Goal: Information Seeking & Learning: Learn about a topic

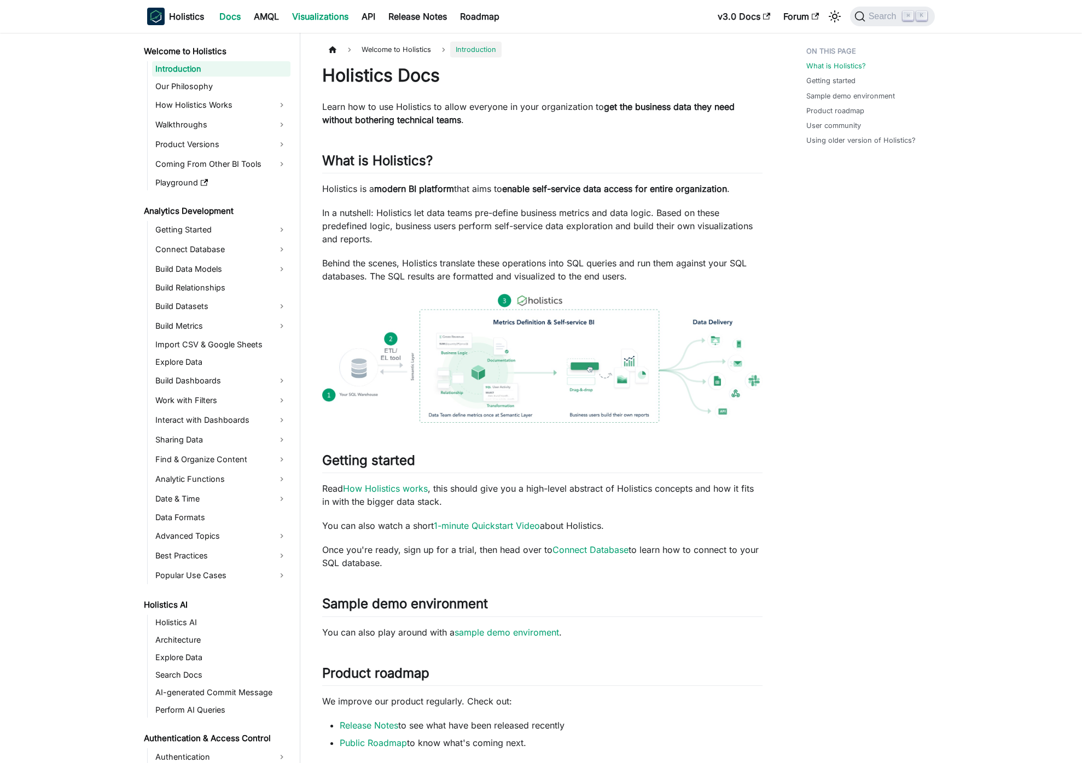
click at [319, 21] on link "Visualizations" at bounding box center [320, 17] width 69 height 18
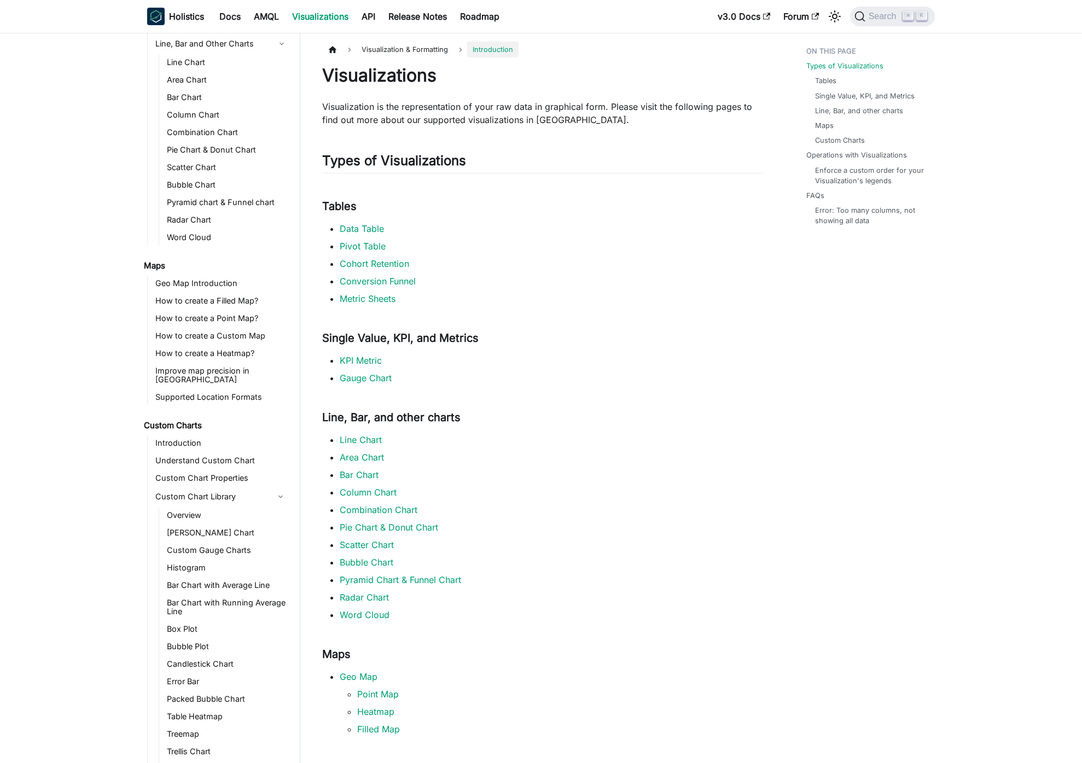
scroll to position [251, 0]
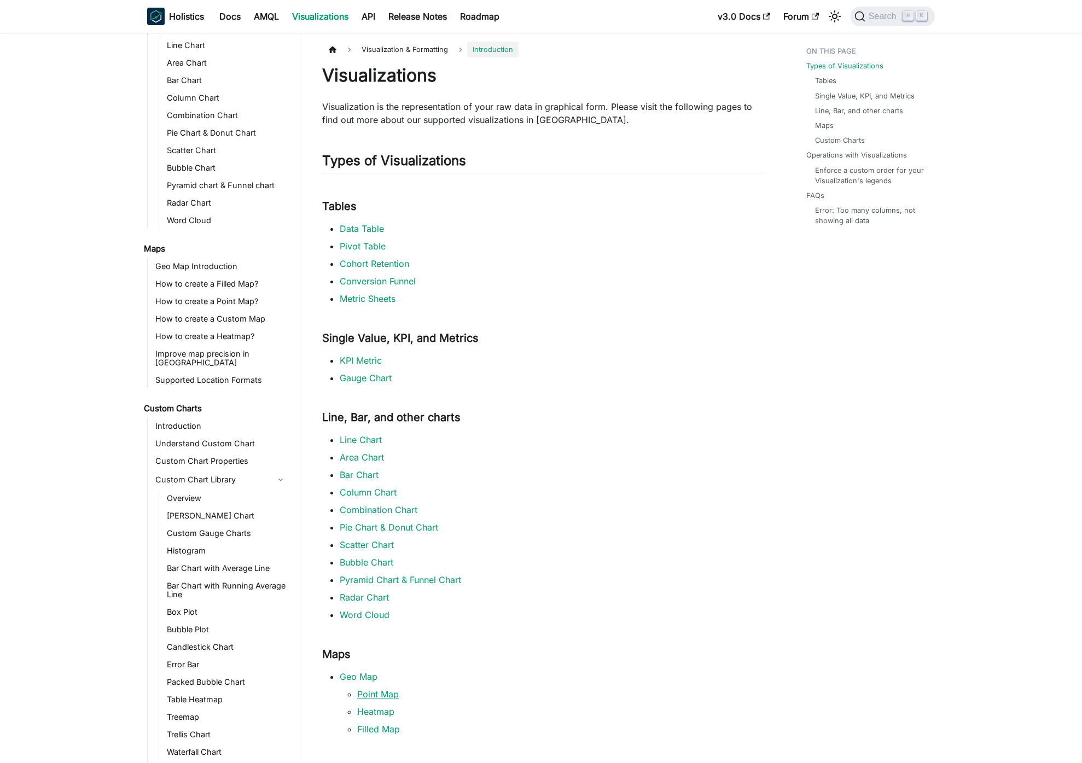
click at [373, 695] on link "Point Map" at bounding box center [378, 694] width 42 height 11
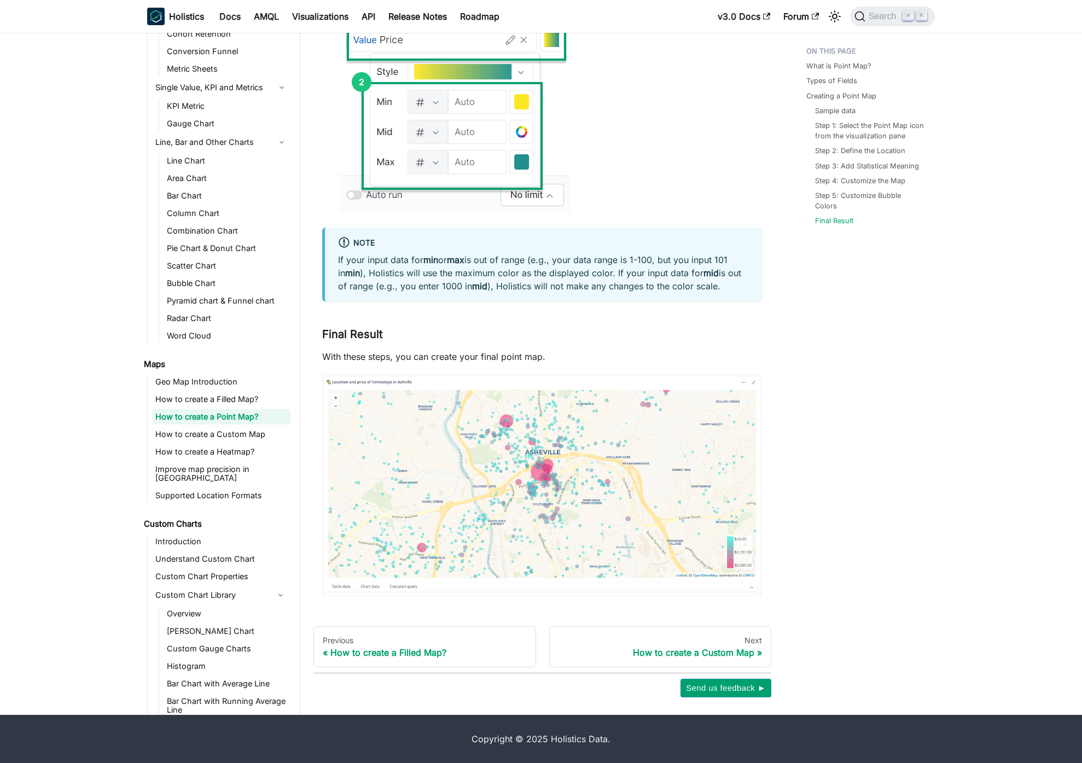
scroll to position [88, 0]
click at [235, 387] on link "Geo Map Introduction" at bounding box center [221, 381] width 138 height 15
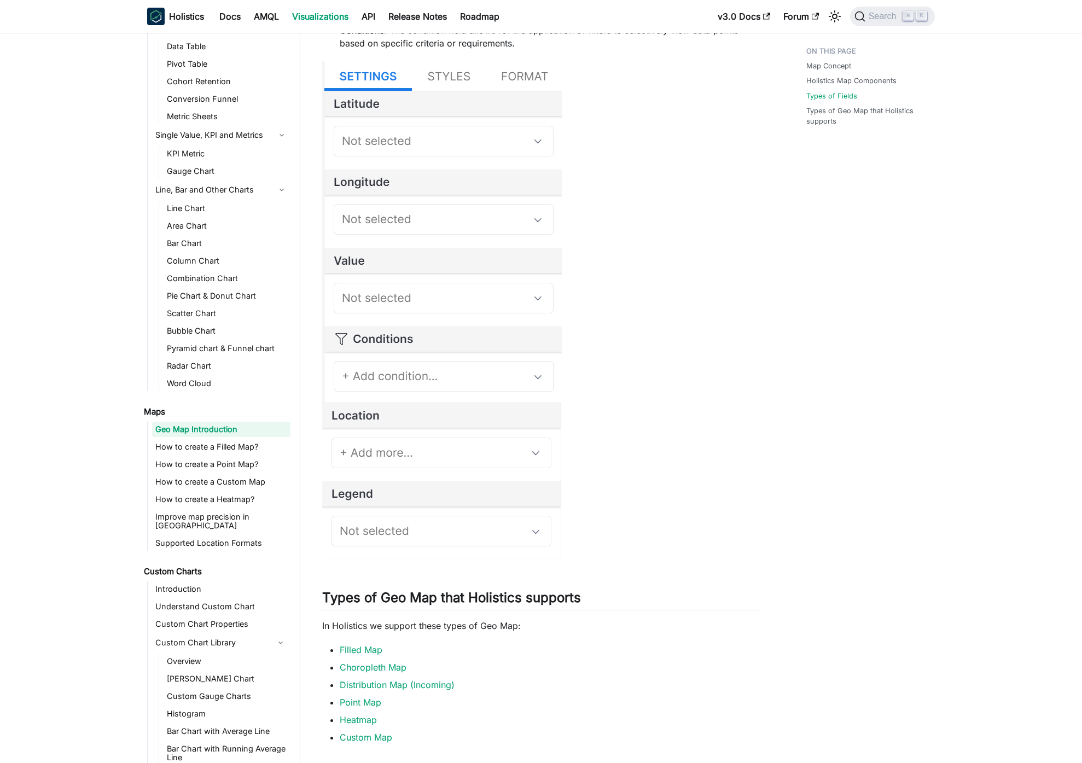
scroll to position [886, 0]
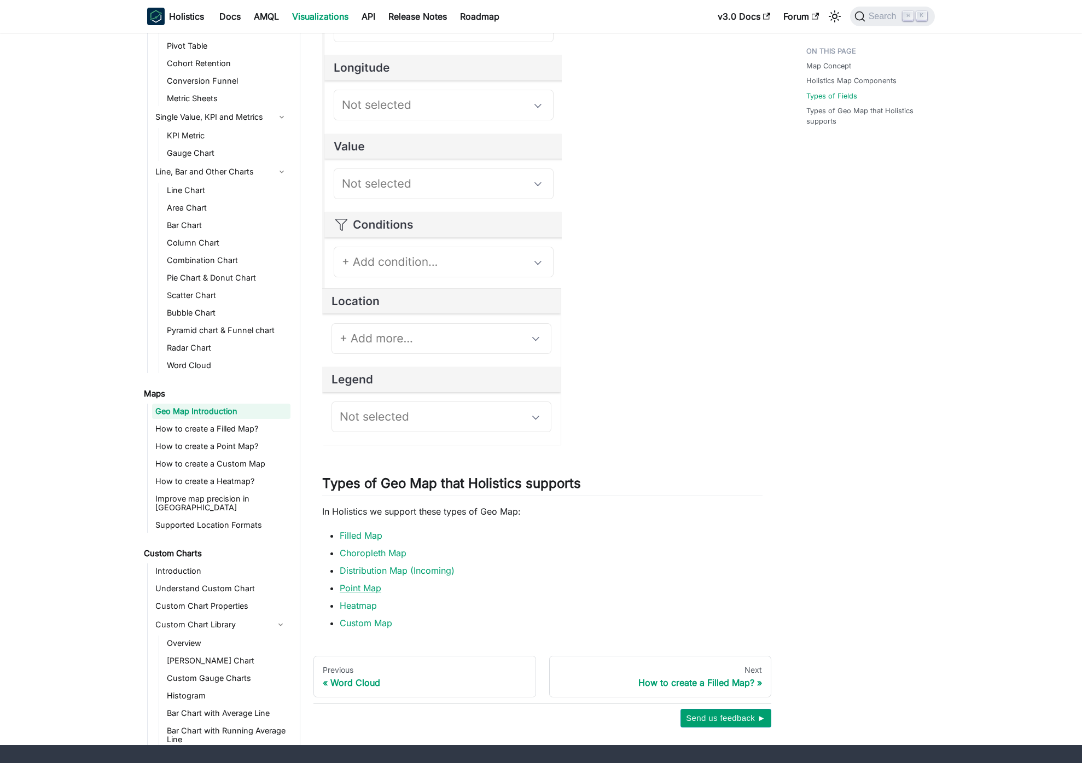
click at [367, 589] on link "Point Map" at bounding box center [361, 588] width 42 height 11
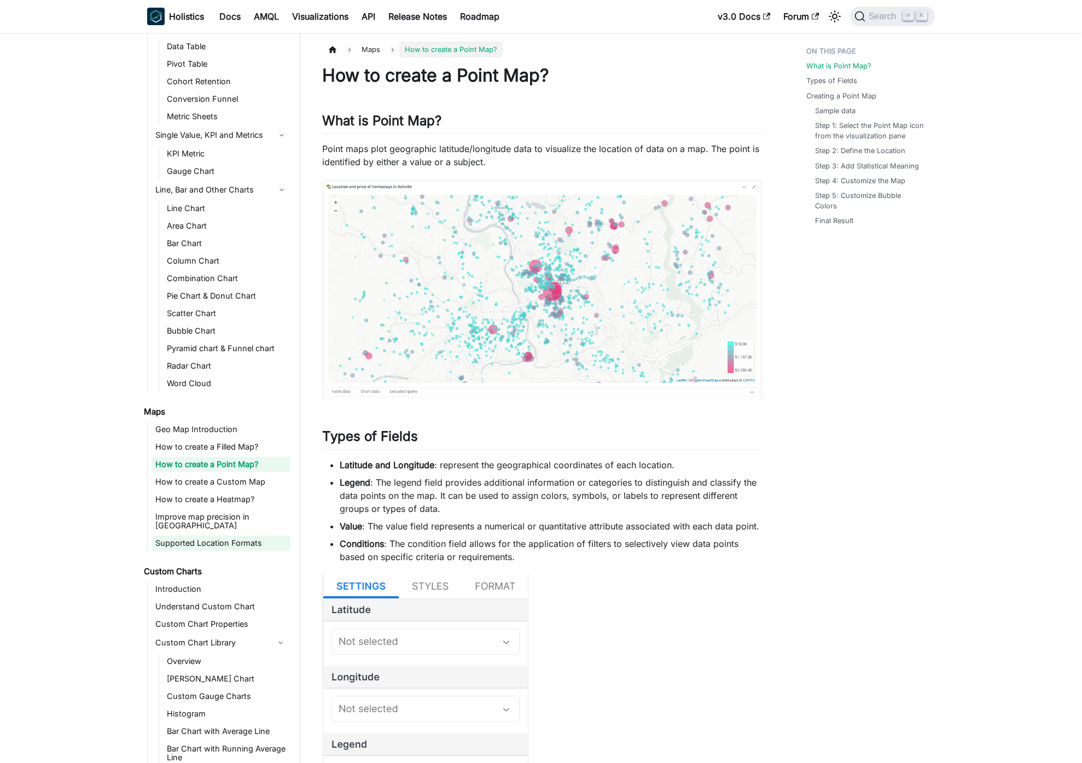
click at [230, 536] on link "Supported Location Formats" at bounding box center [221, 543] width 138 height 15
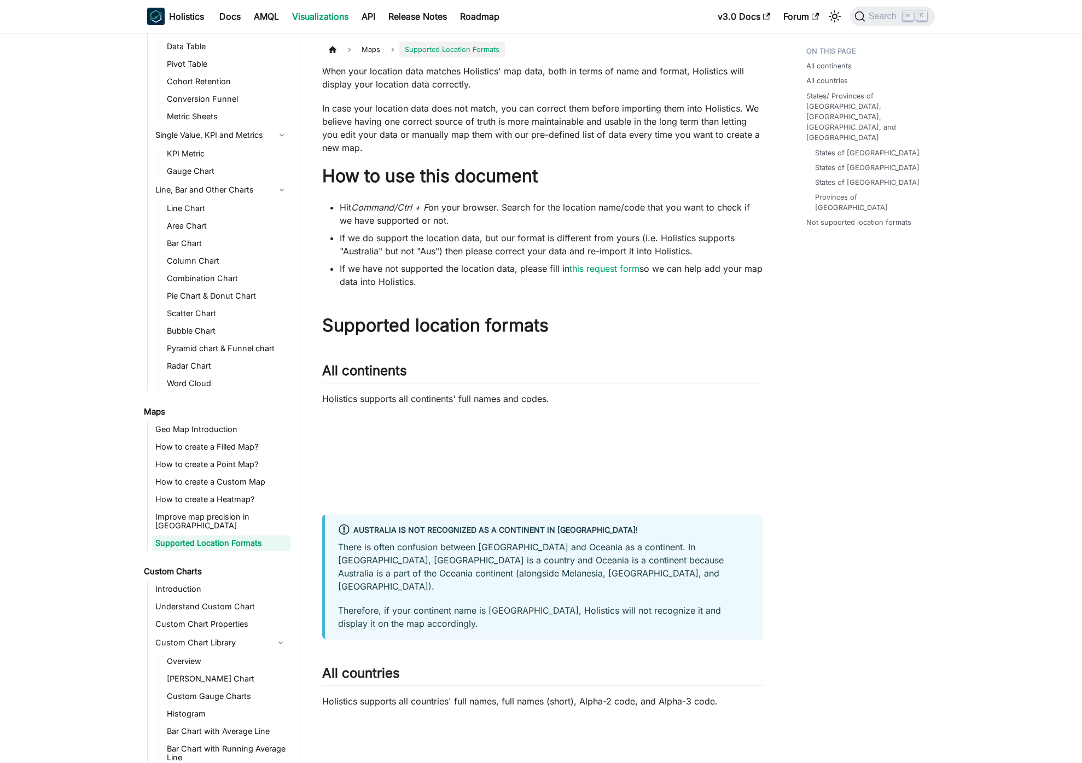
click at [567, 606] on p "Therefore, if your continent name is [GEOGRAPHIC_DATA], Holistics will not reco…" at bounding box center [543, 617] width 411 height 26
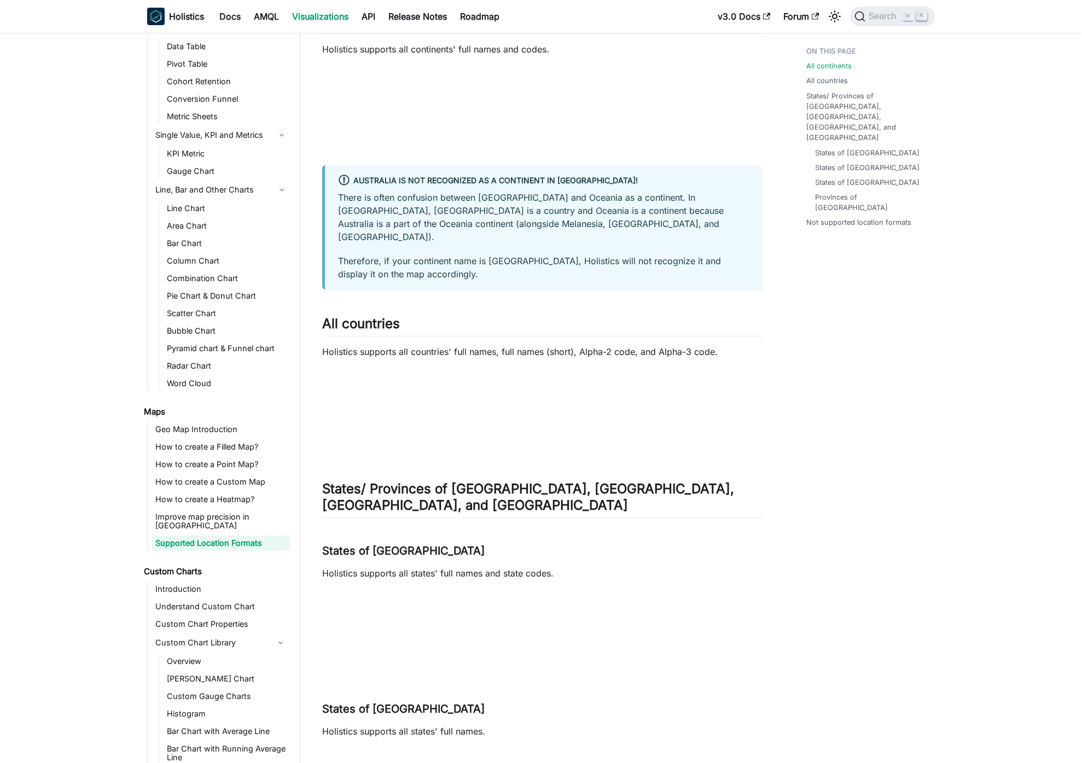
scroll to position [489, 0]
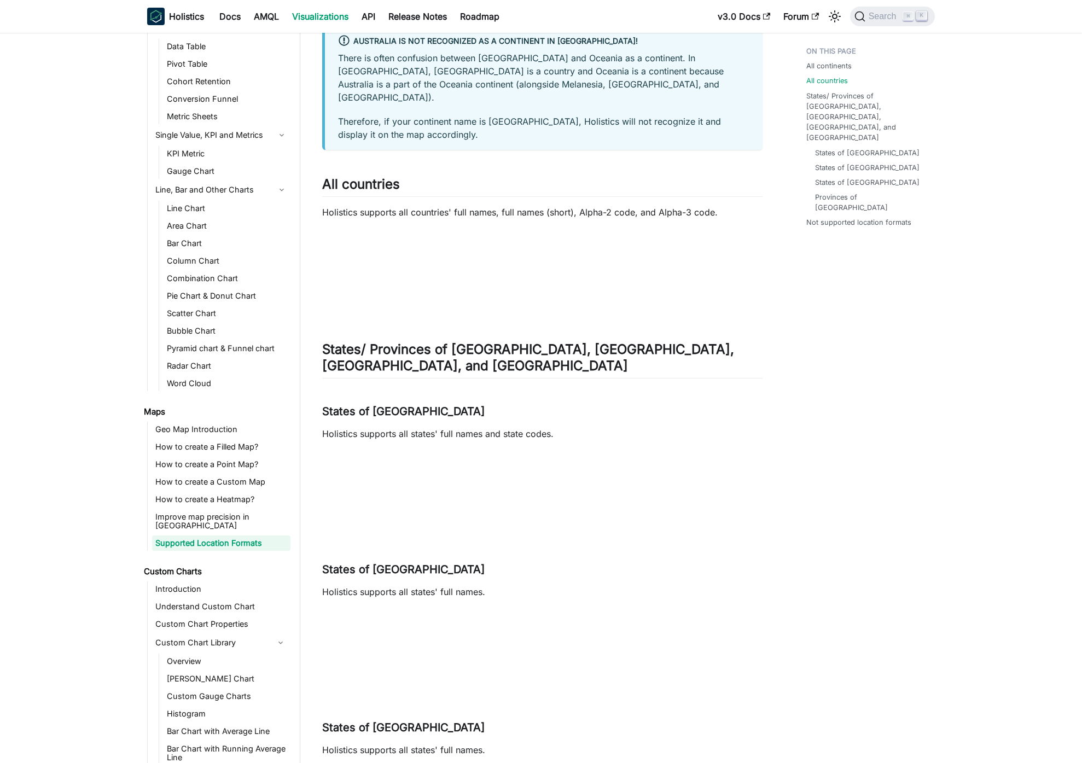
click at [918, 473] on div "All continents All countries States/ Provinces of [GEOGRAPHIC_DATA], [GEOGRAPHI…" at bounding box center [865, 438] width 161 height 1772
click at [790, 388] on div "All continents All countries States/ Provinces of [GEOGRAPHIC_DATA], [GEOGRAPHI…" at bounding box center [865, 438] width 161 height 1772
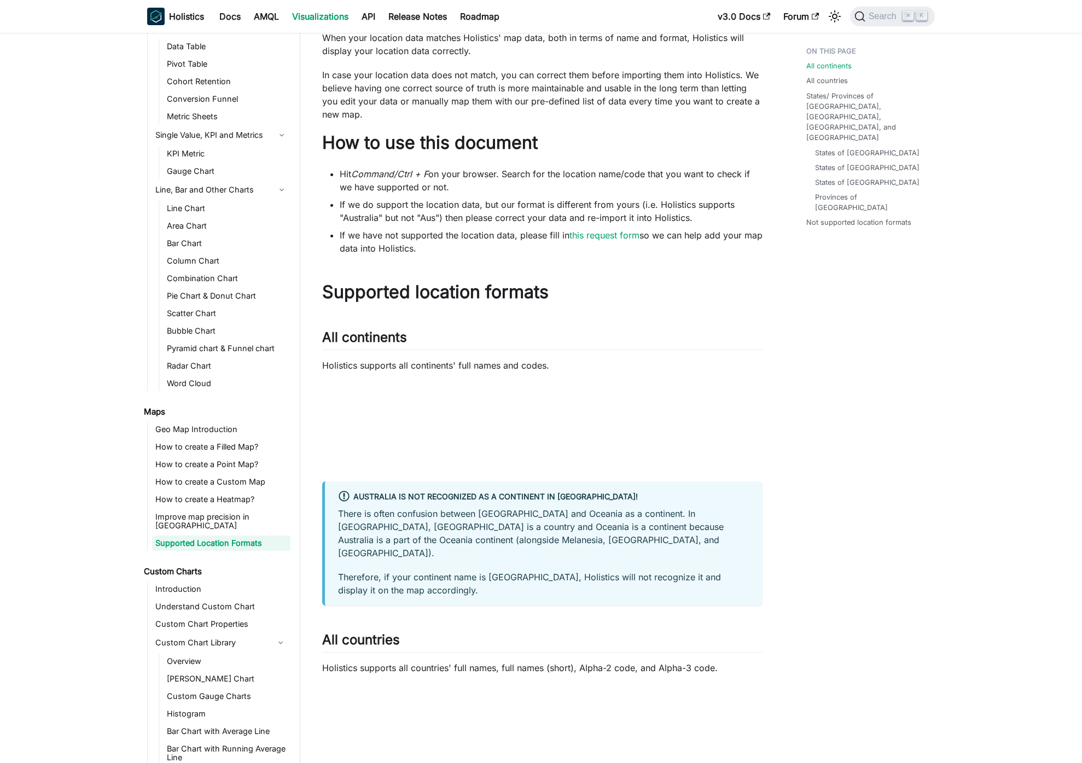
scroll to position [0, 0]
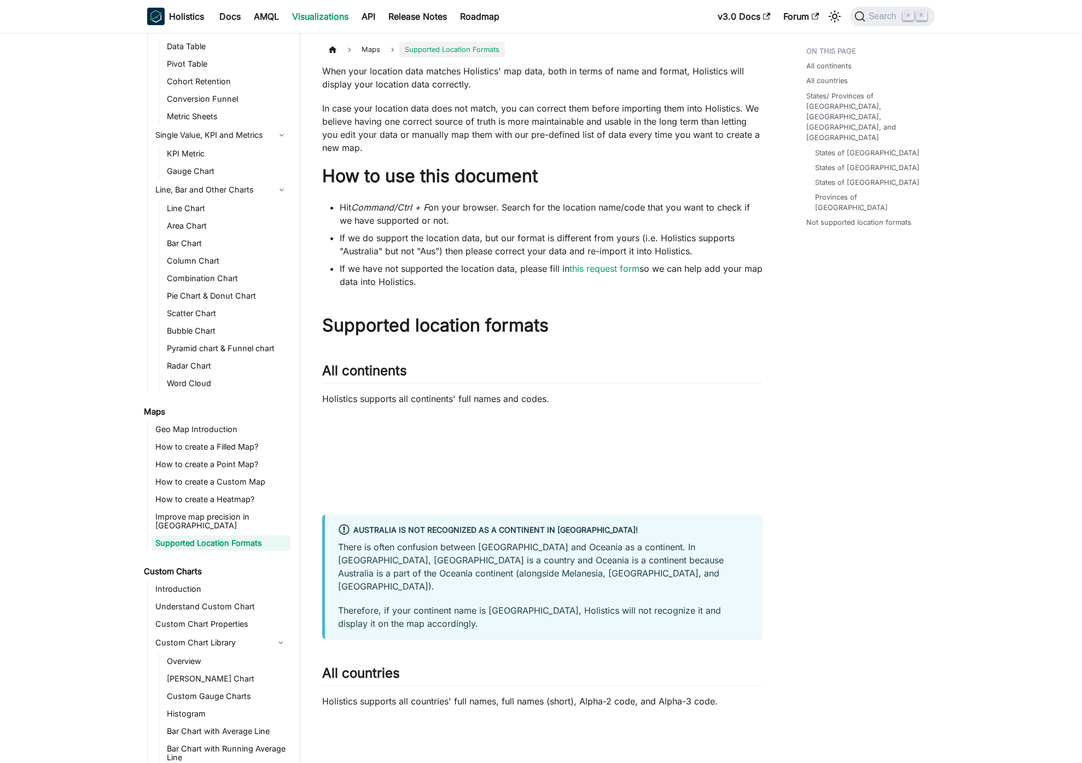
drag, startPoint x: 457, startPoint y: 281, endPoint x: 344, endPoint y: 268, distance: 114.1
click at [340, 266] on li "If we have not supported the location data, please fill in this request form so…" at bounding box center [551, 275] width 423 height 26
click at [605, 269] on link "this request form" at bounding box center [605, 268] width 70 height 11
drag, startPoint x: 823, startPoint y: 593, endPoint x: 816, endPoint y: 591, distance: 7.2
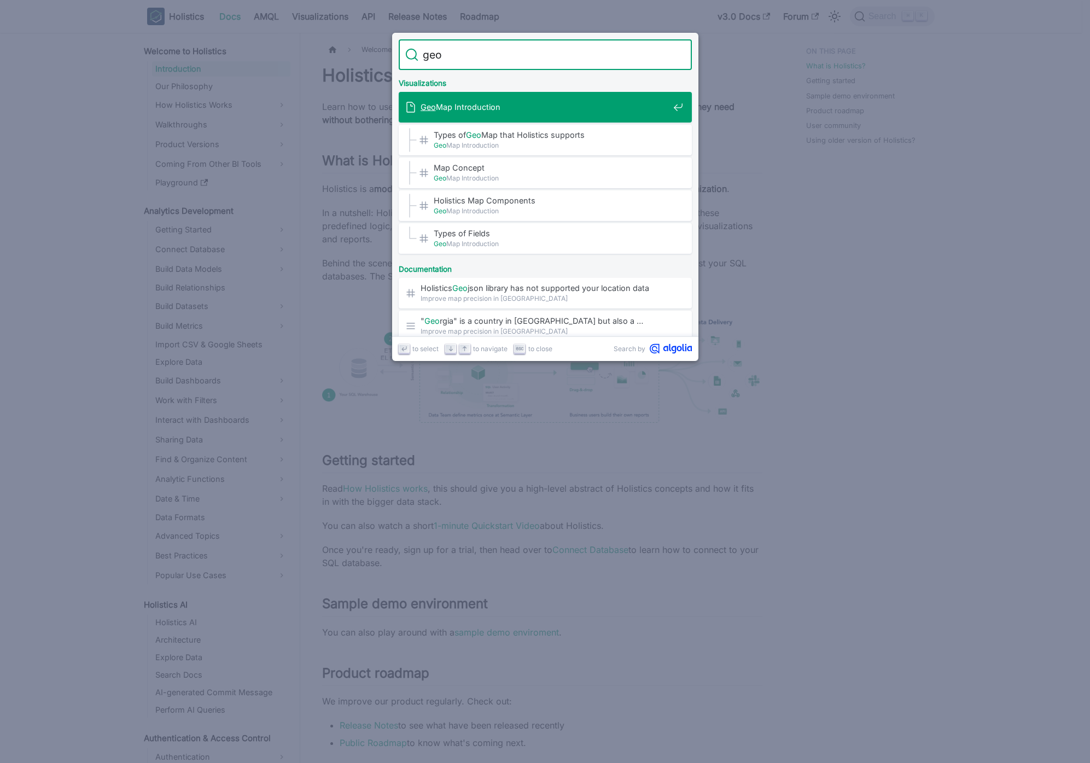
type input "geoj"
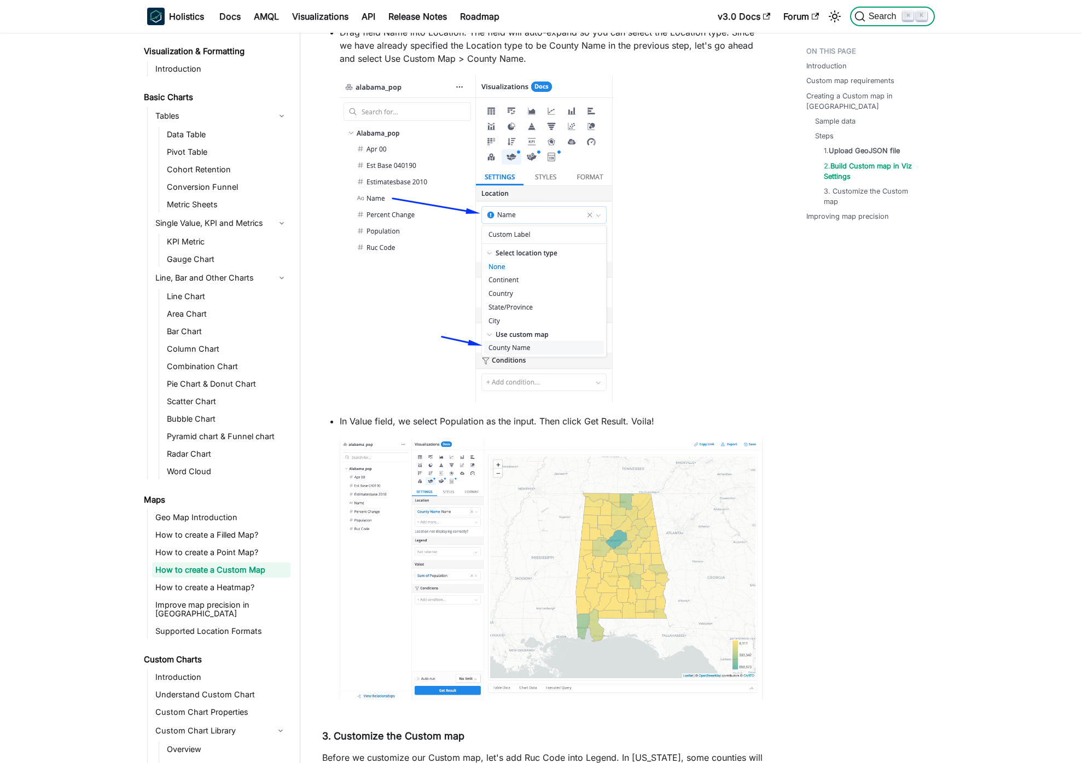
scroll to position [2538, 0]
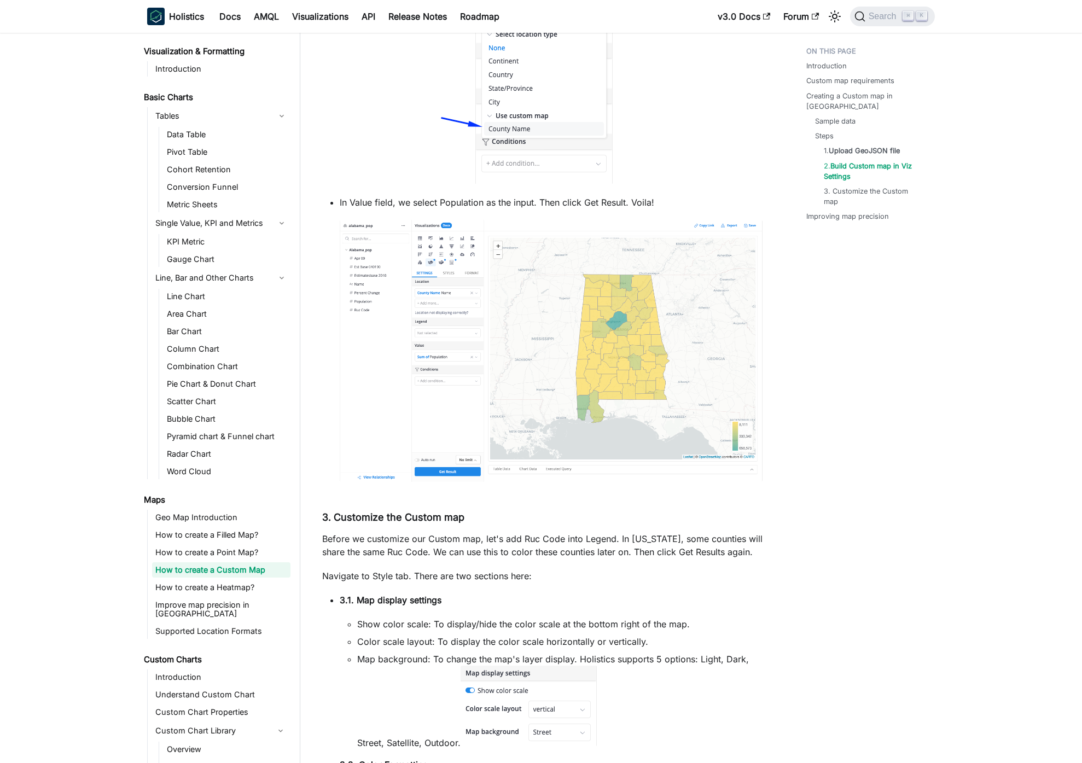
click at [579, 532] on p "Before we customize our Custom map, let's add Ruc Code into Legend. In Alabama,…" at bounding box center [542, 545] width 440 height 26
